Goal: Information Seeking & Learning: Learn about a topic

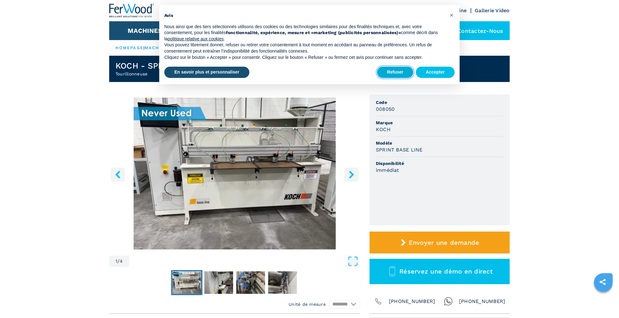
click at [397, 72] on button "Refuser" at bounding box center [395, 72] width 36 height 11
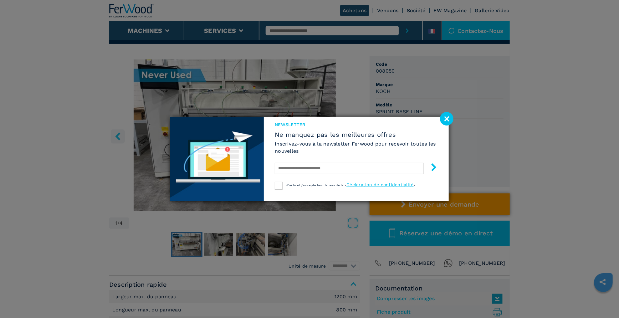
scroll to position [31, 0]
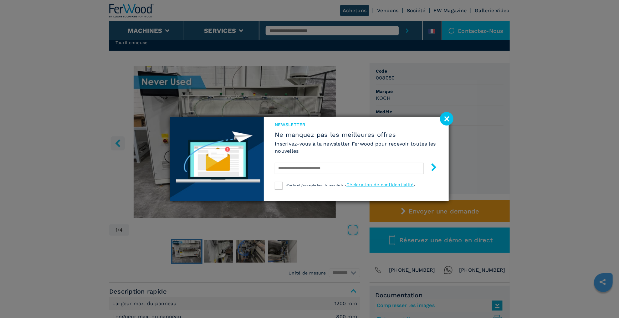
click at [443, 121] on image at bounding box center [446, 118] width 13 height 13
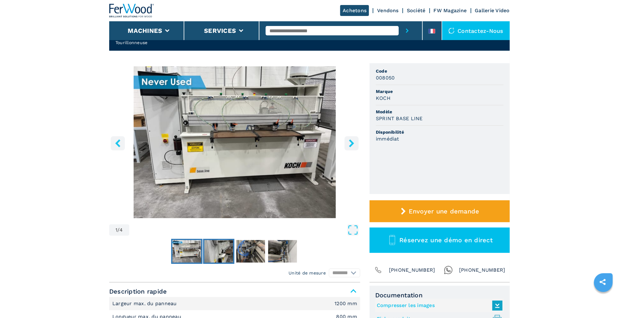
click at [216, 250] on img "Go to Slide 2" at bounding box center [218, 251] width 29 height 23
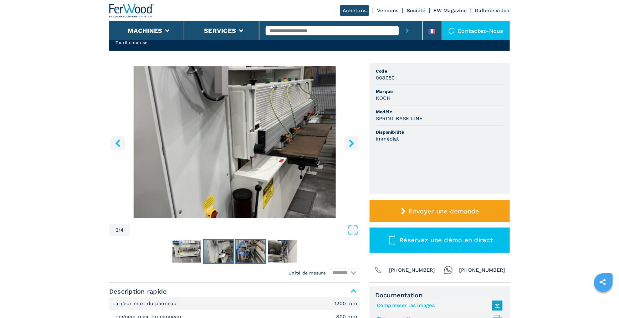
click at [251, 251] on img "Go to Slide 3" at bounding box center [250, 251] width 29 height 23
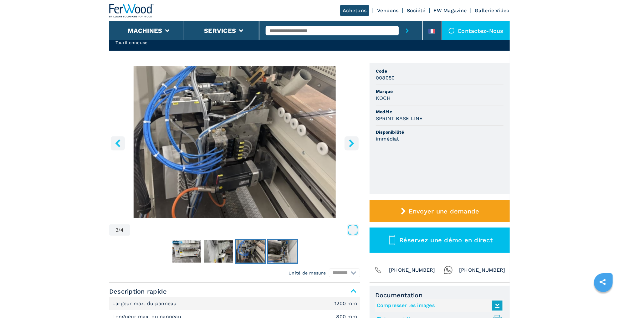
click at [288, 253] on img "Go to Slide 4" at bounding box center [282, 251] width 29 height 23
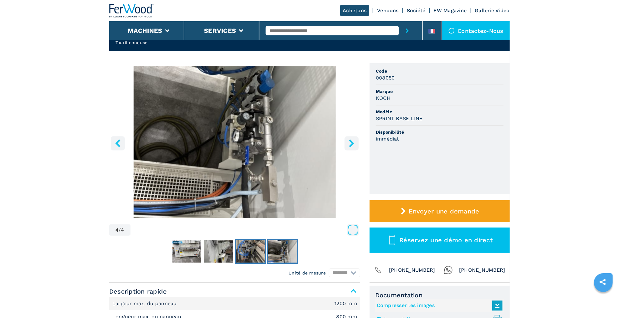
click at [253, 252] on img "Go to Slide 3" at bounding box center [250, 251] width 29 height 23
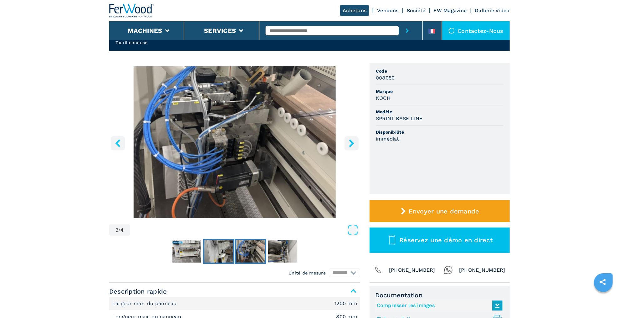
click at [217, 253] on img "Go to Slide 2" at bounding box center [218, 251] width 29 height 23
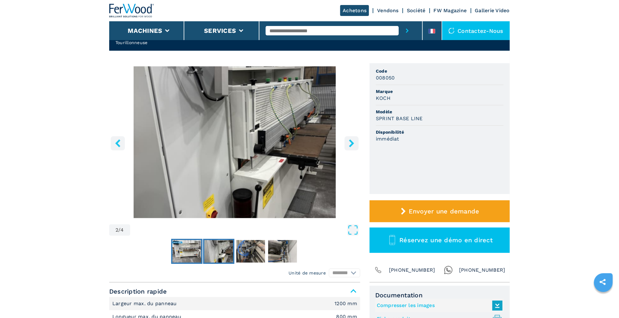
click at [186, 251] on img "Go to Slide 1" at bounding box center [187, 251] width 29 height 23
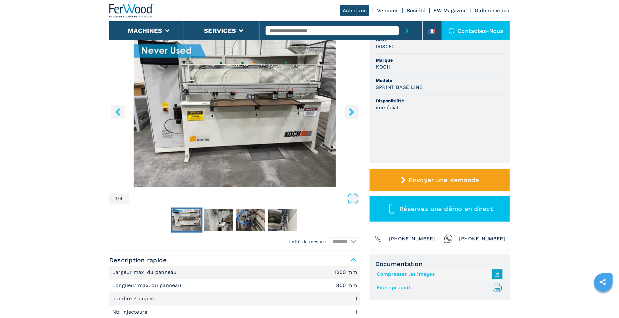
scroll to position [0, 0]
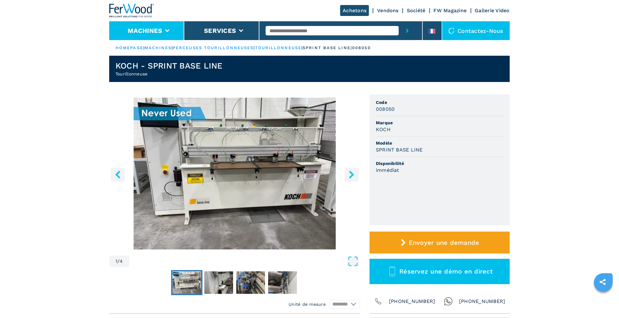
click at [161, 33] on button "Machines" at bounding box center [145, 31] width 34 height 8
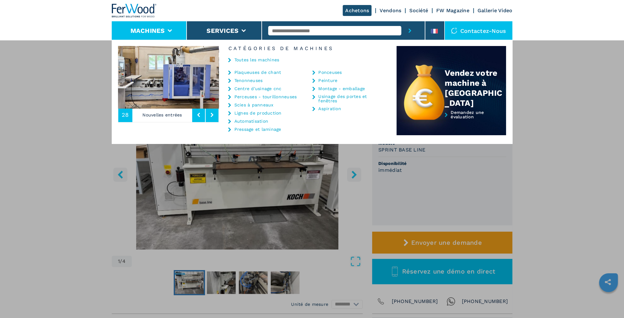
click at [260, 73] on link "Plaqueuses de chant" at bounding box center [257, 72] width 47 height 4
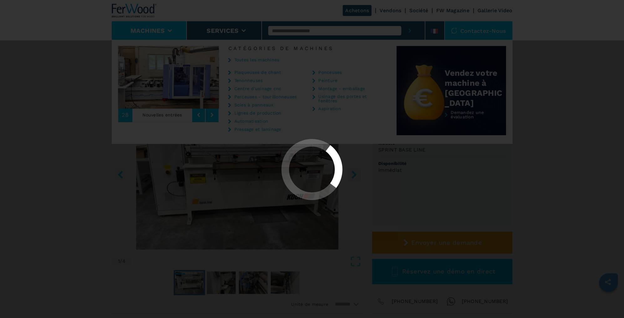
select select "**********"
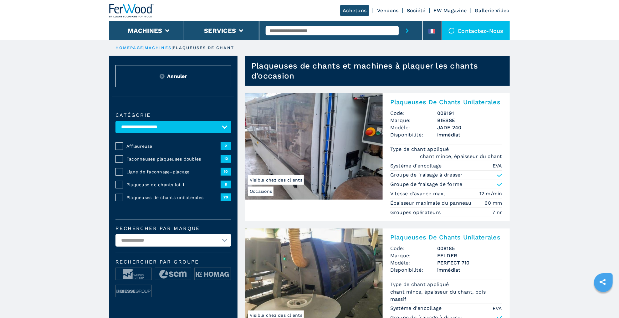
click at [222, 126] on select "**********" at bounding box center [174, 127] width 116 height 13
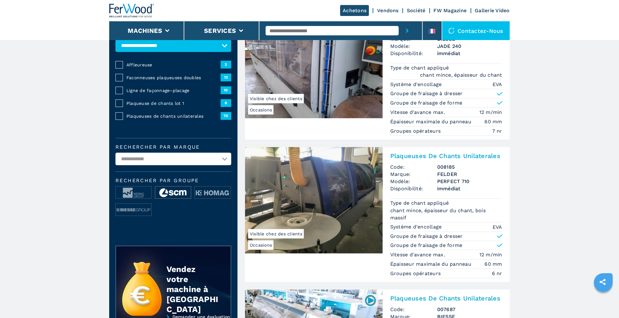
scroll to position [157, 0]
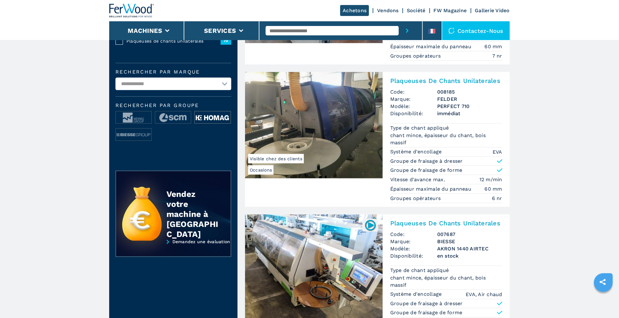
click at [208, 115] on img at bounding box center [213, 117] width 36 height 13
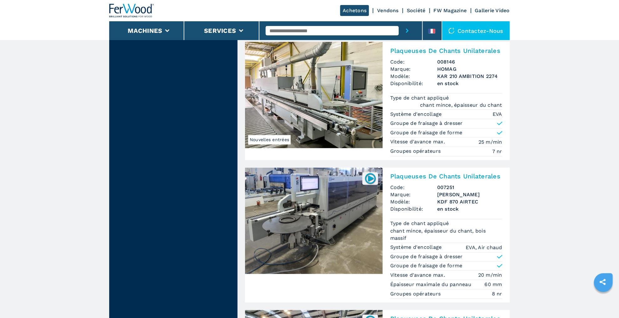
scroll to position [689, 0]
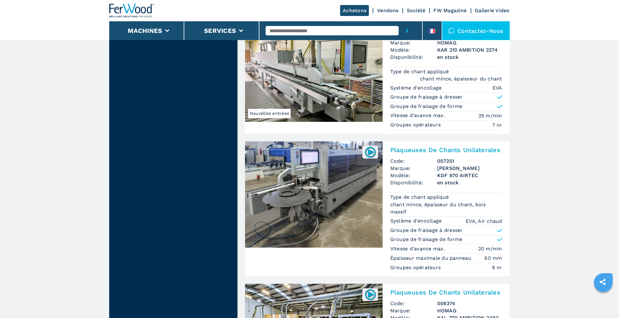
click at [436, 147] on h2 "Plaqueuses De Chants Unilaterales" at bounding box center [446, 151] width 112 height 8
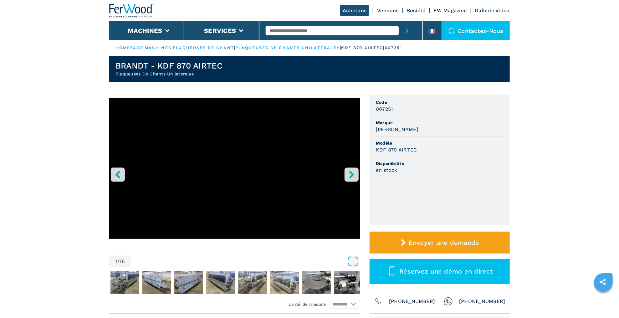
click at [356, 175] on button "right-button" at bounding box center [352, 175] width 14 height 14
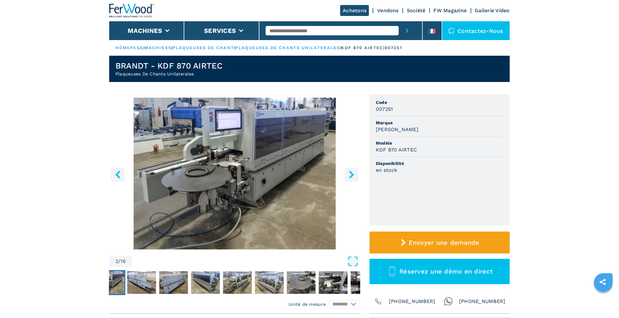
click at [355, 175] on icon "right-button" at bounding box center [352, 175] width 8 height 8
click at [353, 175] on icon "right-button" at bounding box center [351, 175] width 5 height 8
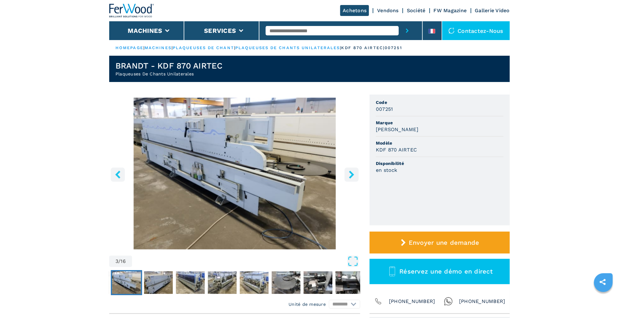
click at [351, 176] on icon "right-button" at bounding box center [352, 175] width 8 height 8
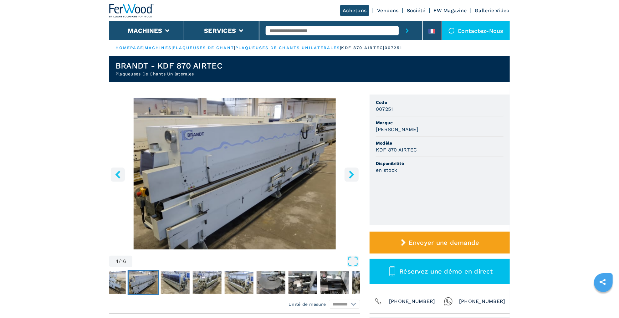
click at [351, 175] on icon "right-button" at bounding box center [352, 175] width 8 height 8
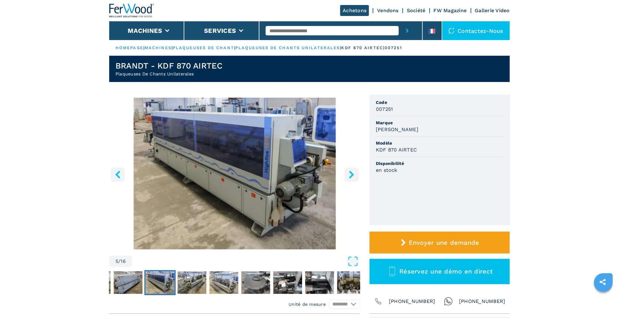
click at [351, 175] on icon "right-button" at bounding box center [352, 175] width 8 height 8
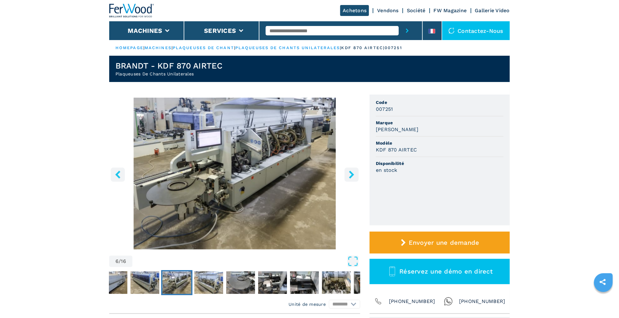
click at [351, 175] on icon "right-button" at bounding box center [352, 175] width 8 height 8
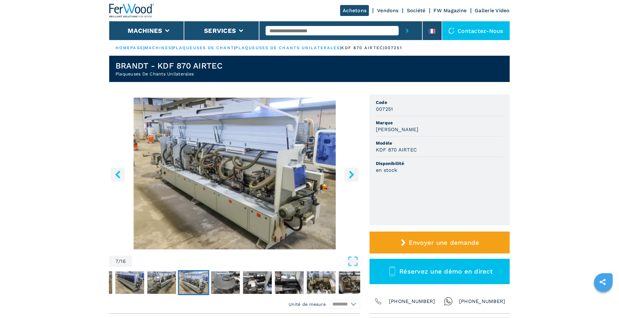
click at [351, 175] on icon "right-button" at bounding box center [352, 175] width 8 height 8
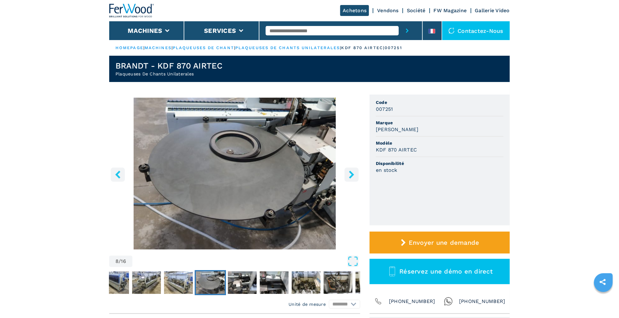
click at [351, 175] on icon "right-button" at bounding box center [352, 175] width 8 height 8
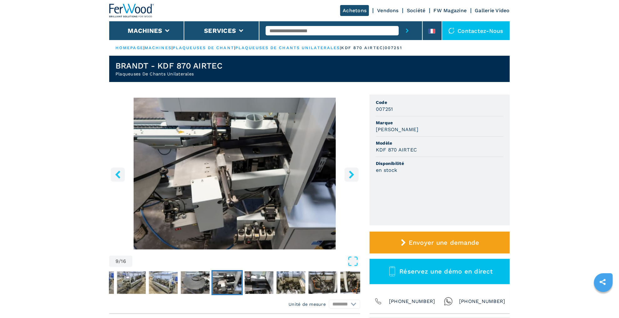
click at [351, 174] on icon "right-button" at bounding box center [352, 175] width 8 height 8
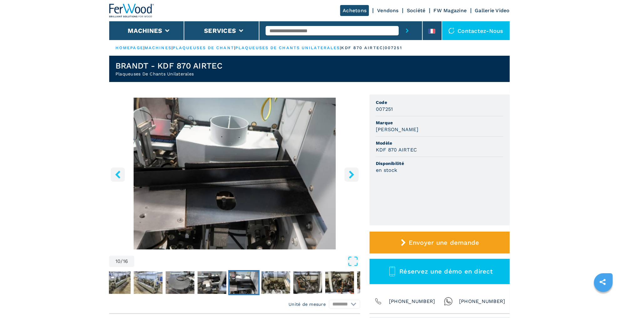
click at [351, 174] on icon "right-button" at bounding box center [352, 175] width 8 height 8
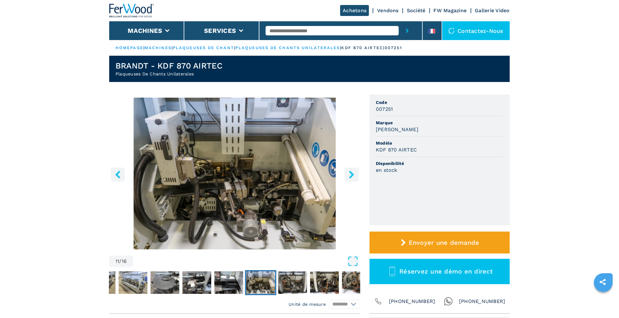
click at [348, 177] on icon "right-button" at bounding box center [352, 175] width 8 height 8
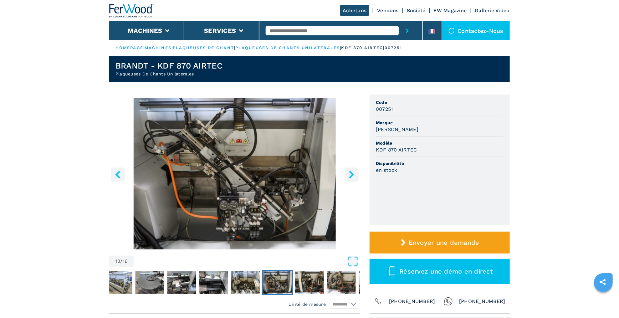
click at [348, 175] on icon "right-button" at bounding box center [352, 175] width 8 height 8
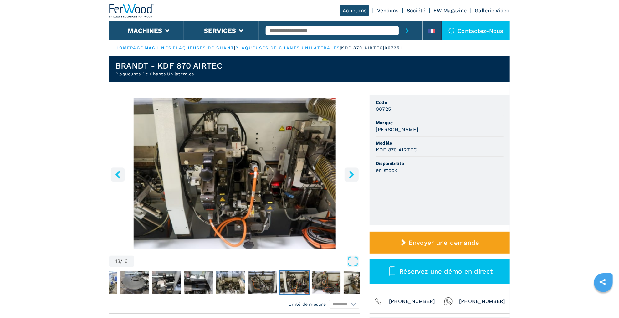
click at [355, 173] on icon "right-button" at bounding box center [352, 175] width 8 height 8
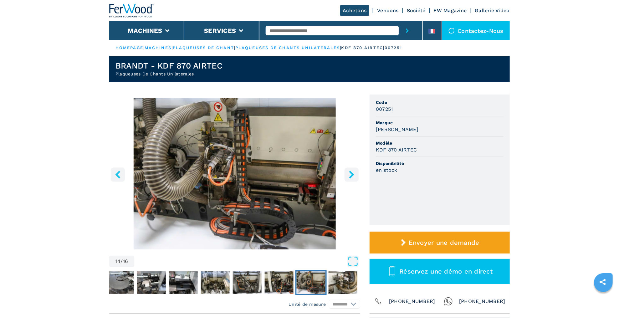
click at [355, 173] on icon "right-button" at bounding box center [352, 175] width 8 height 8
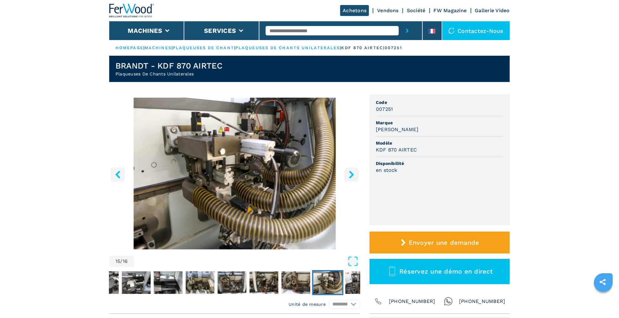
click at [355, 173] on icon "right-button" at bounding box center [352, 175] width 8 height 8
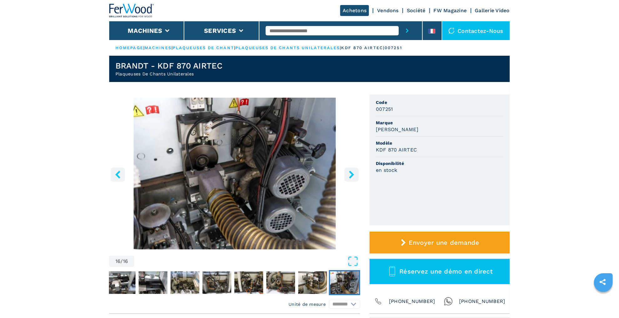
click at [355, 173] on icon "right-button" at bounding box center [352, 175] width 8 height 8
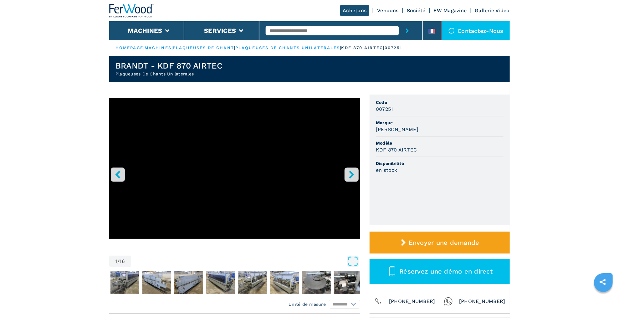
click at [355, 173] on icon "right-button" at bounding box center [352, 175] width 8 height 8
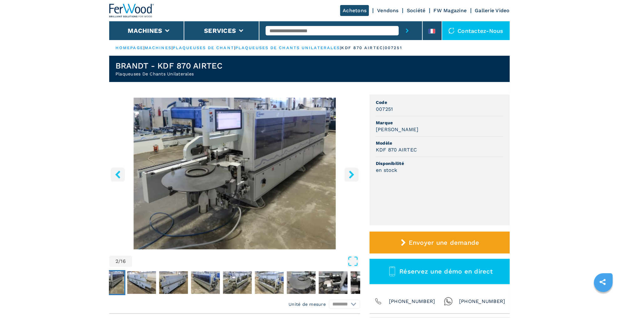
click at [355, 173] on icon "right-button" at bounding box center [352, 175] width 8 height 8
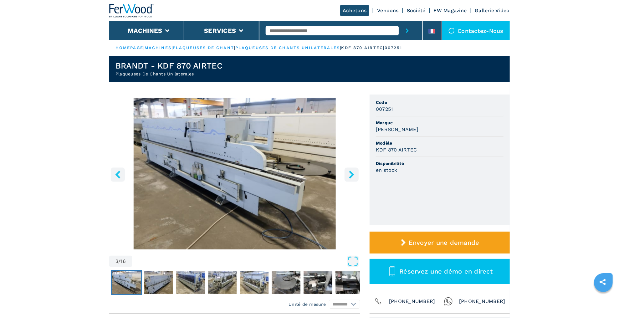
click at [355, 173] on icon "right-button" at bounding box center [352, 175] width 8 height 8
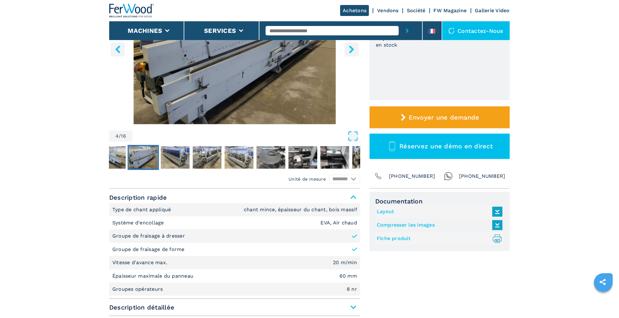
scroll to position [157, 0]
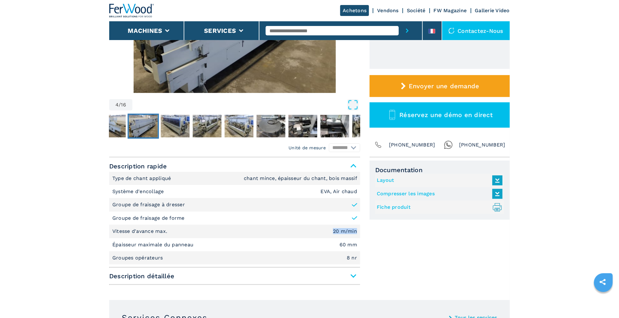
drag, startPoint x: 334, startPoint y: 230, endPoint x: 359, endPoint y: 231, distance: 24.8
click at [359, 231] on li "Vitesse d'avance max. 20 m/min" at bounding box center [234, 231] width 251 height 13
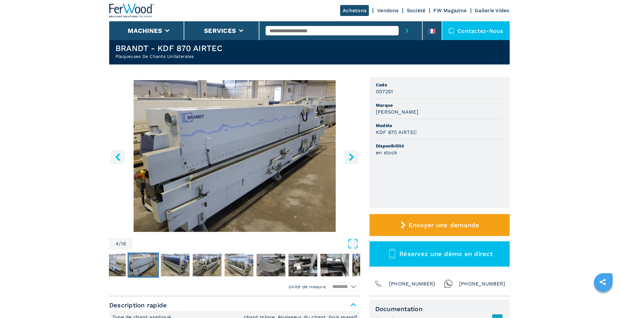
scroll to position [0, 0]
